Goal: Obtain resource: Download file/media

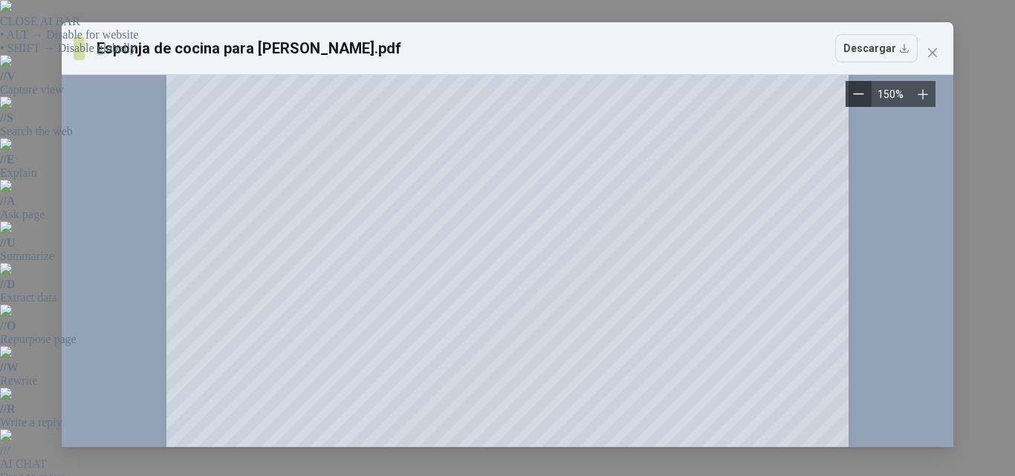
scroll to position [149, 0]
click at [930, 54] on icon "close" at bounding box center [933, 53] width 12 height 12
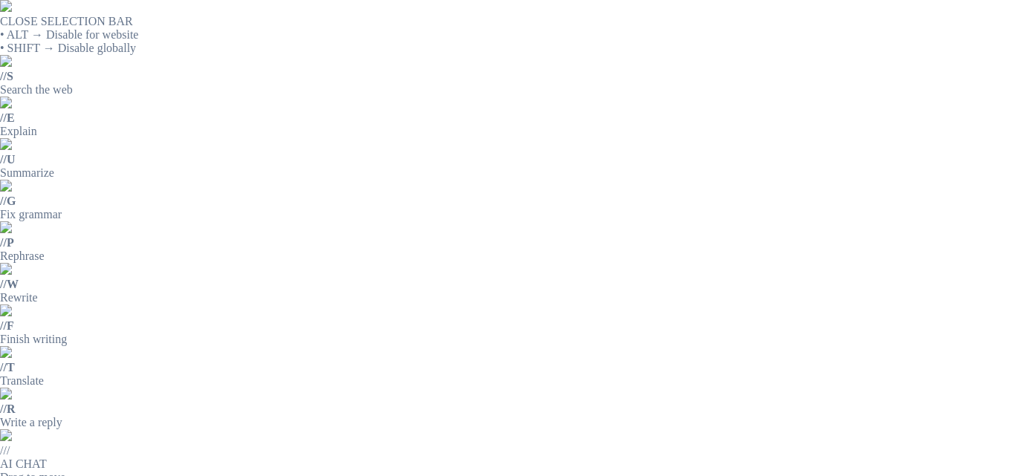
drag, startPoint x: 443, startPoint y: 172, endPoint x: 548, endPoint y: 172, distance: 104.8
copy p "Esponja de Cocina"
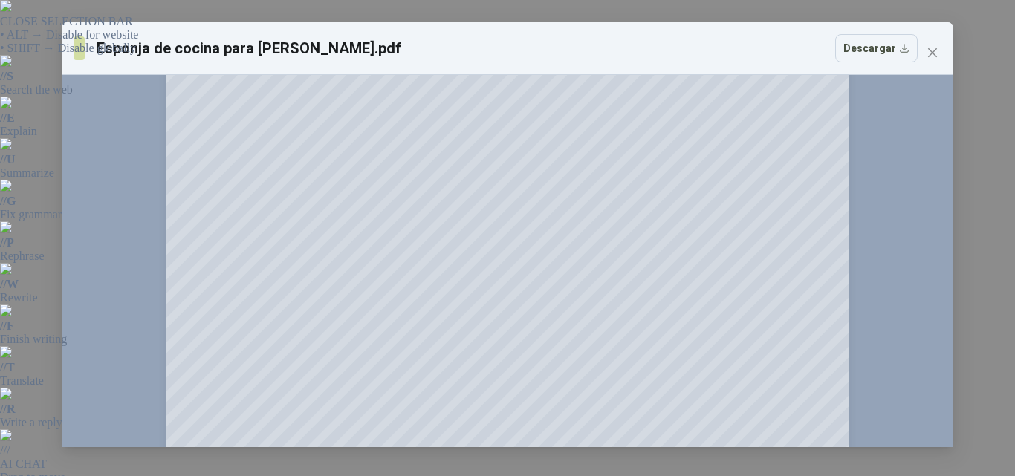
scroll to position [223, 0]
